Goal: Find contact information: Find contact information

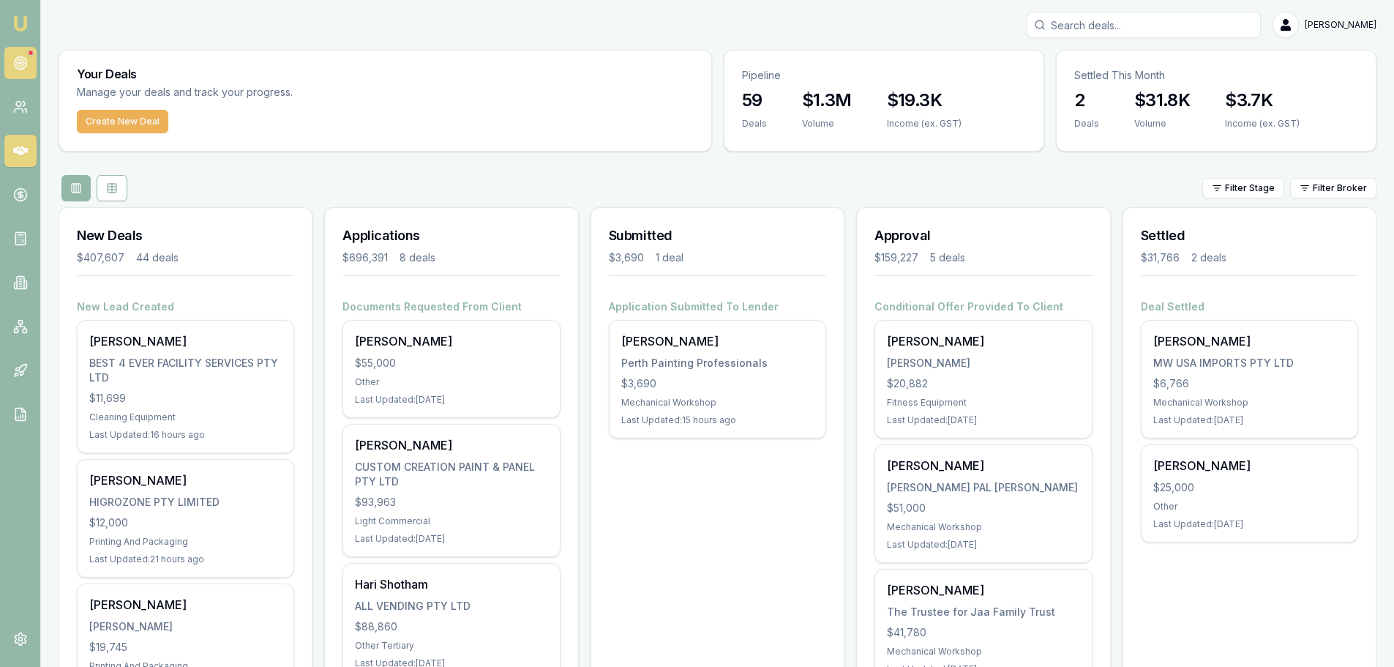
click at [24, 60] on icon at bounding box center [20, 63] width 15 height 15
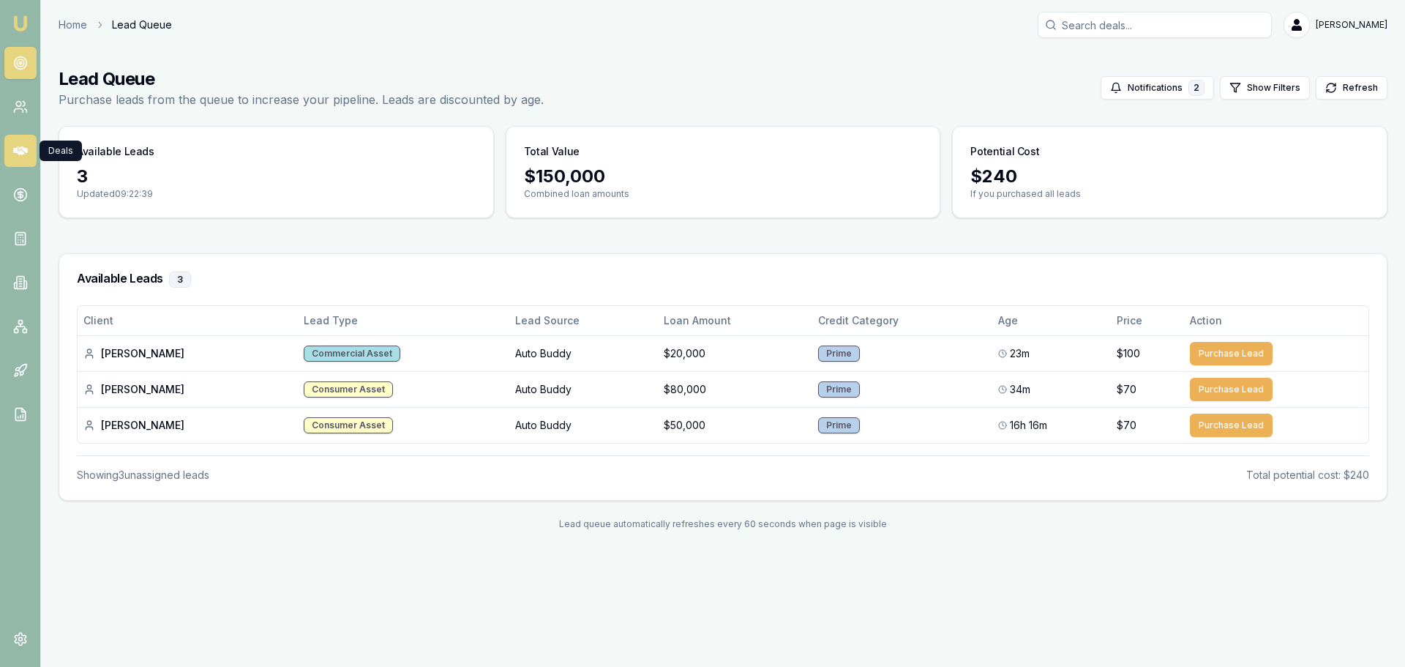
click at [24, 156] on icon at bounding box center [20, 150] width 15 height 15
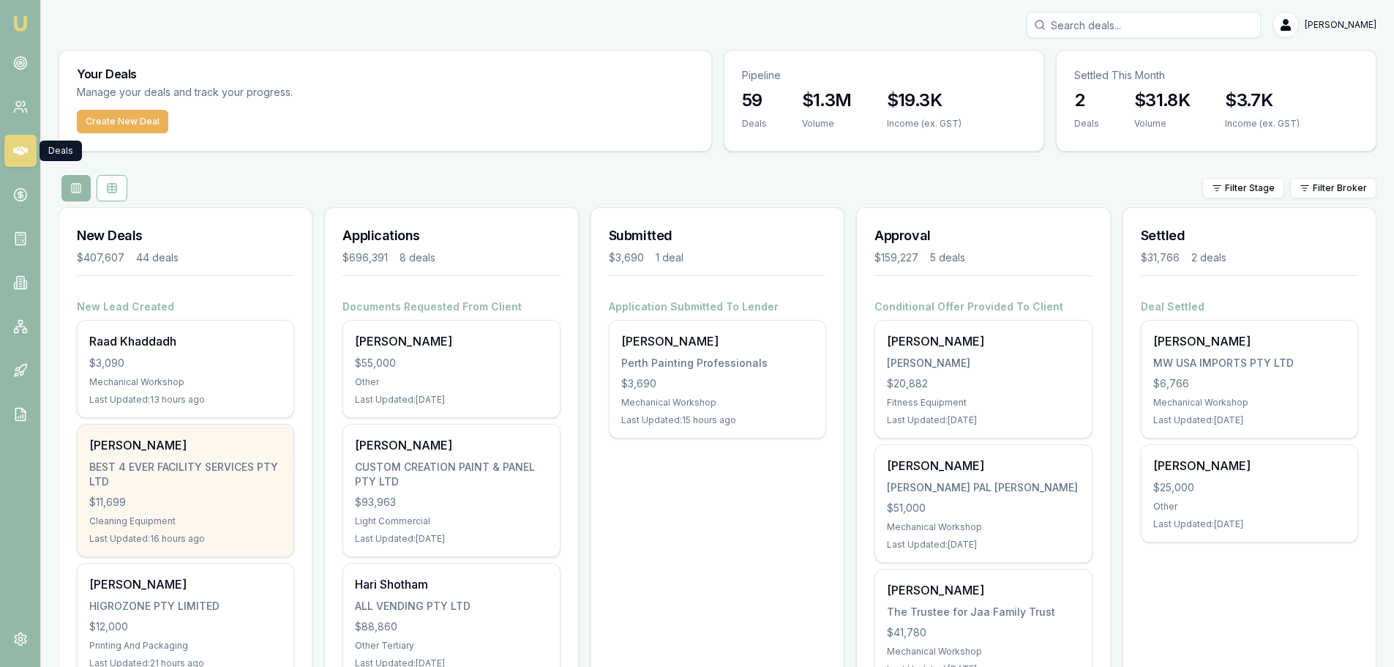
click at [162, 483] on div "BEST 4 EVER FACILITY SERVICES PTY LTD" at bounding box center [185, 473] width 192 height 29
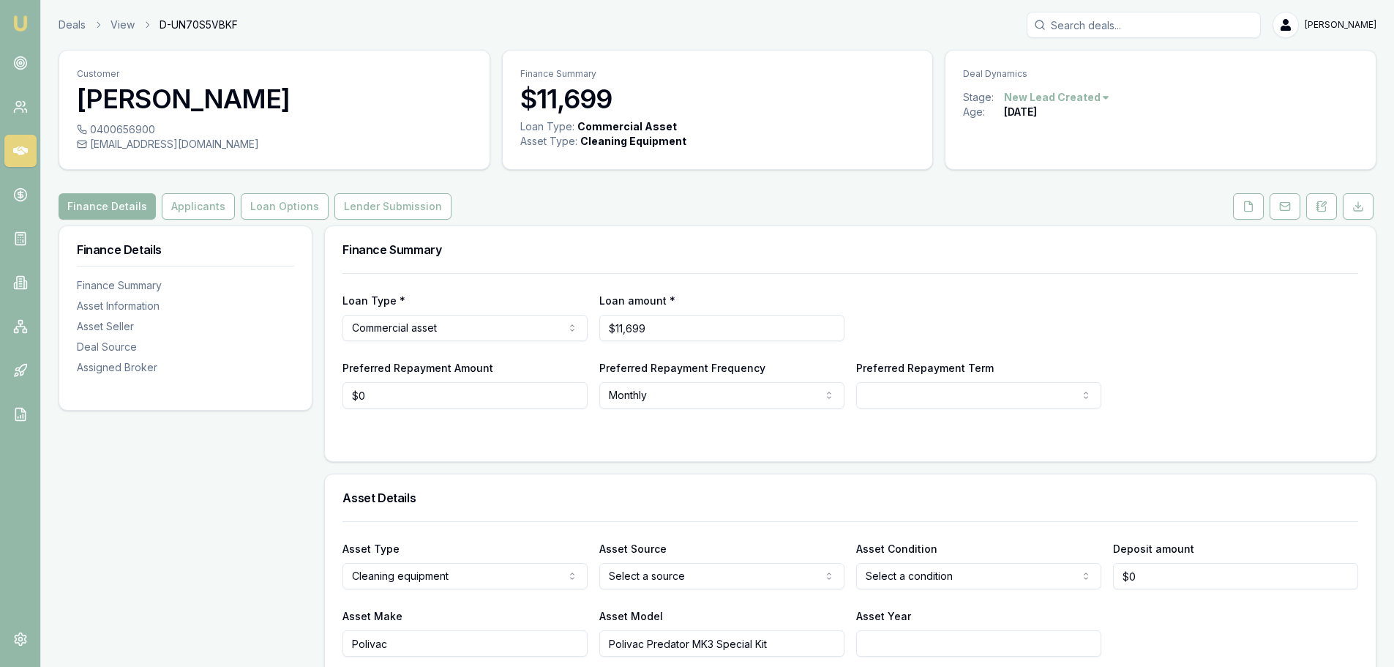
click at [119, 127] on div "0400656900" at bounding box center [274, 129] width 395 height 15
copy div "0400656900"
